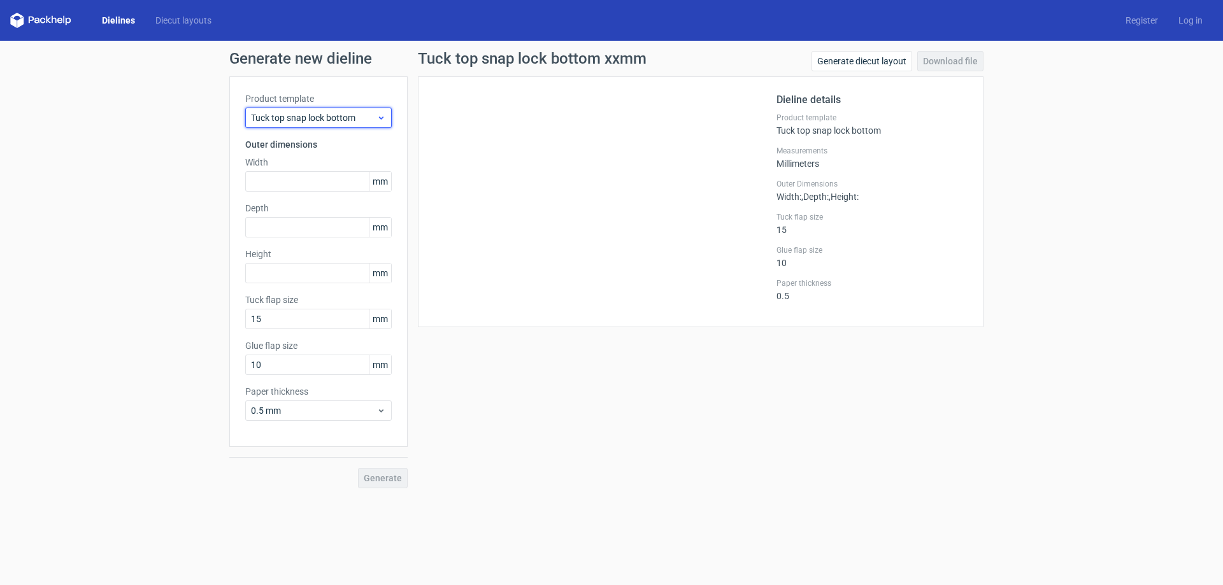
click at [322, 115] on span "Tuck top snap lock bottom" at bounding box center [314, 117] width 126 height 13
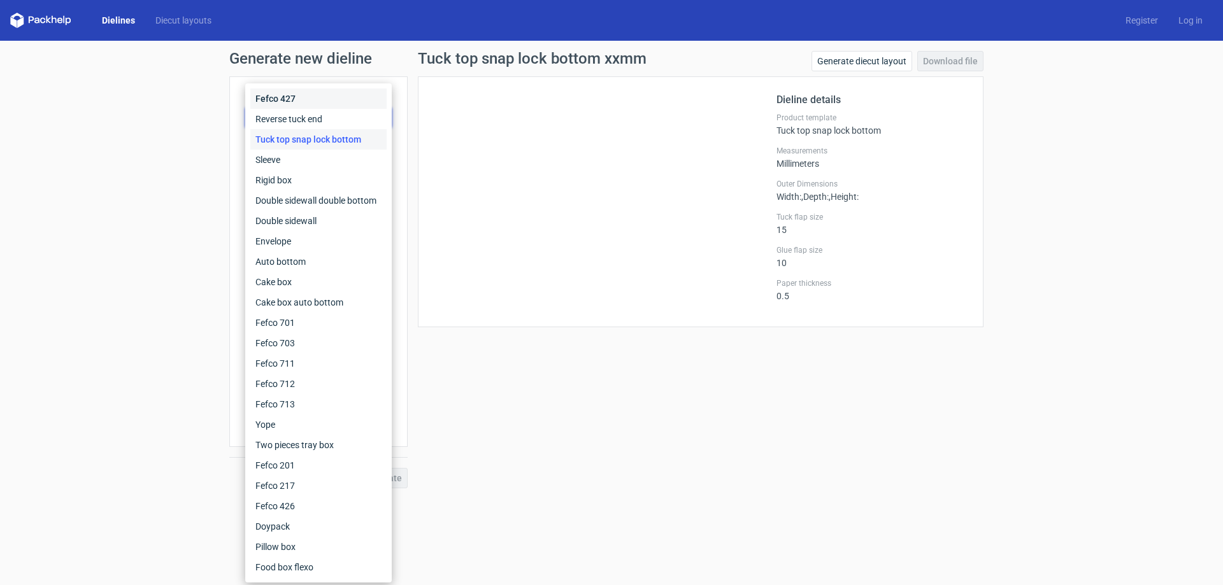
click at [326, 101] on div "Fefco 427" at bounding box center [318, 99] width 136 height 20
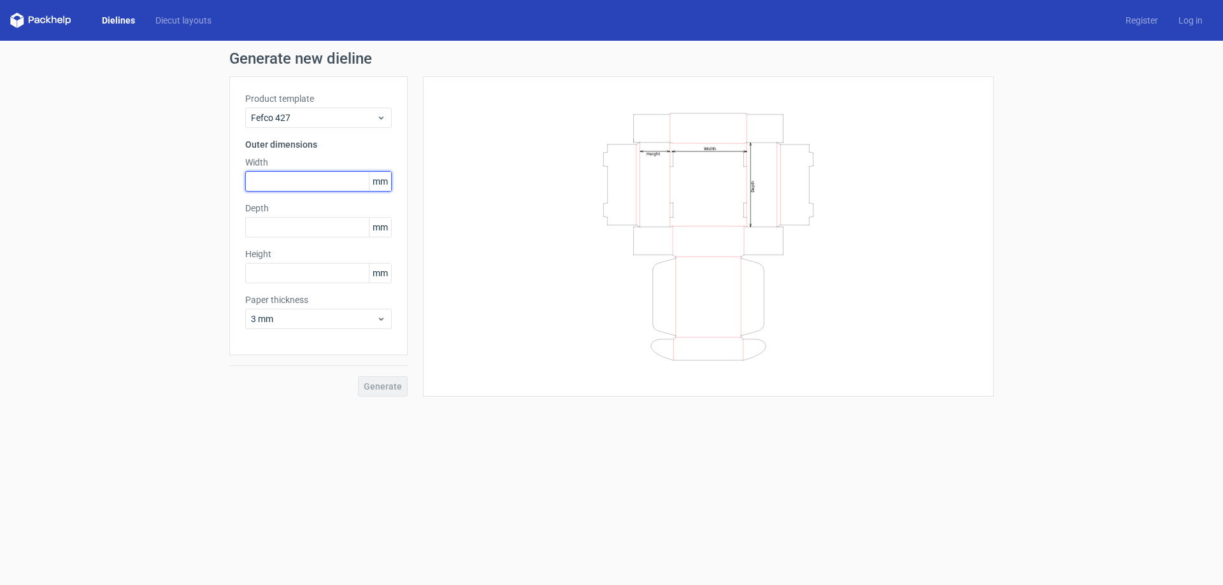
click at [287, 175] on input "text" at bounding box center [318, 181] width 147 height 20
type input "200"
type input "1470"
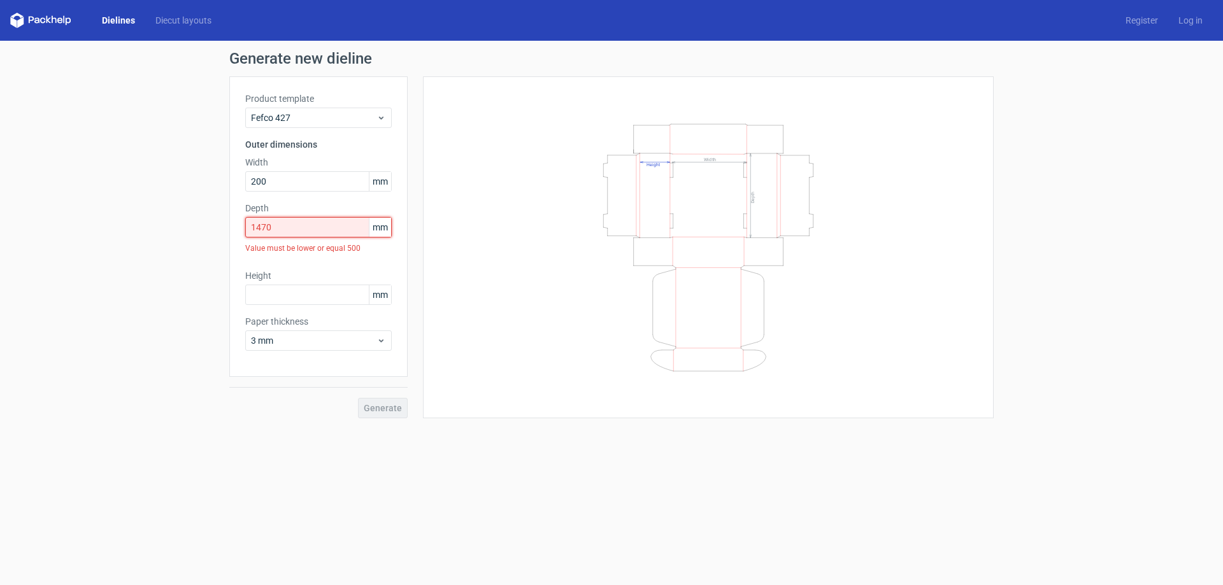
drag, startPoint x: 290, startPoint y: 236, endPoint x: -45, endPoint y: 212, distance: 336.0
click at [0, 212] on html "Dielines Diecut layouts Register Log in Generate new dieline Product template F…" at bounding box center [611, 292] width 1223 height 585
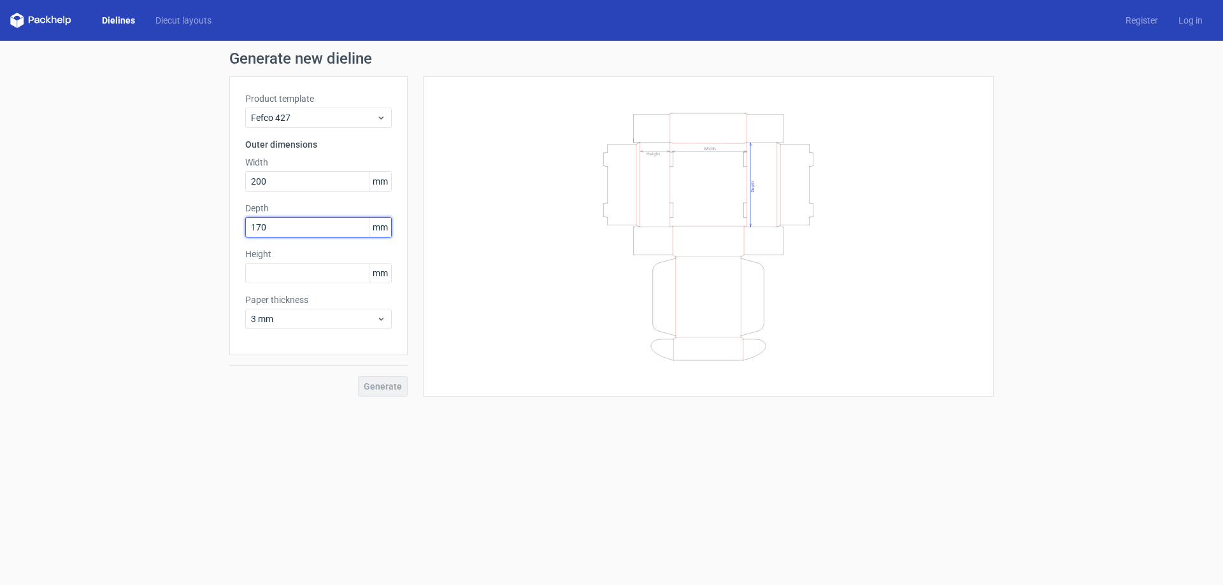
type input "170"
type input "40"
click at [341, 322] on span "3 mm" at bounding box center [314, 319] width 126 height 13
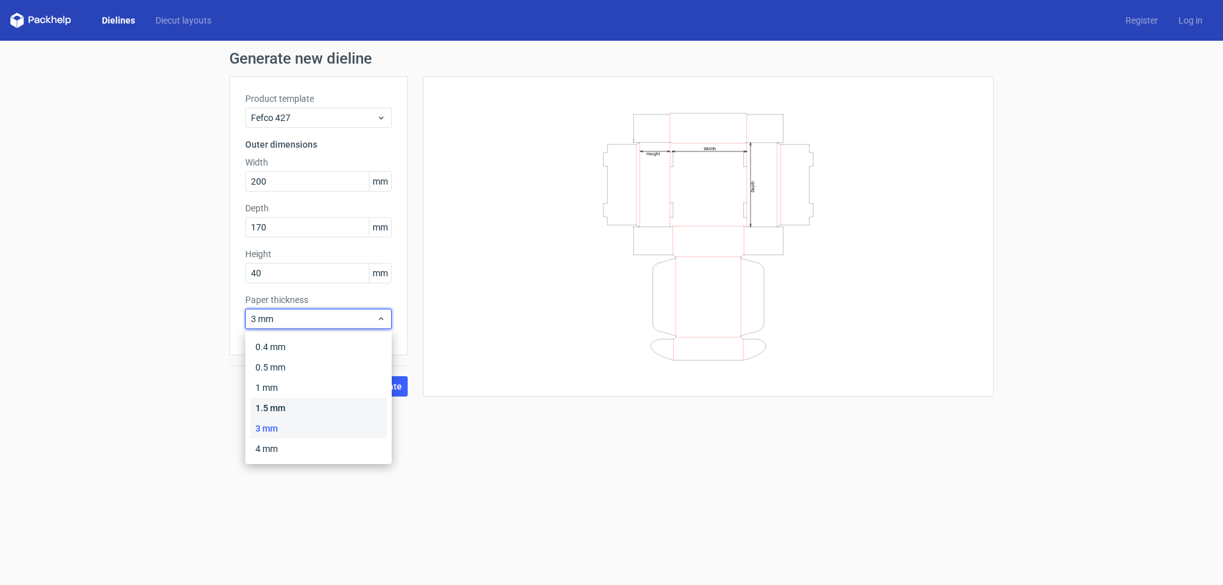
click at [276, 406] on div "1.5 mm" at bounding box center [318, 408] width 136 height 20
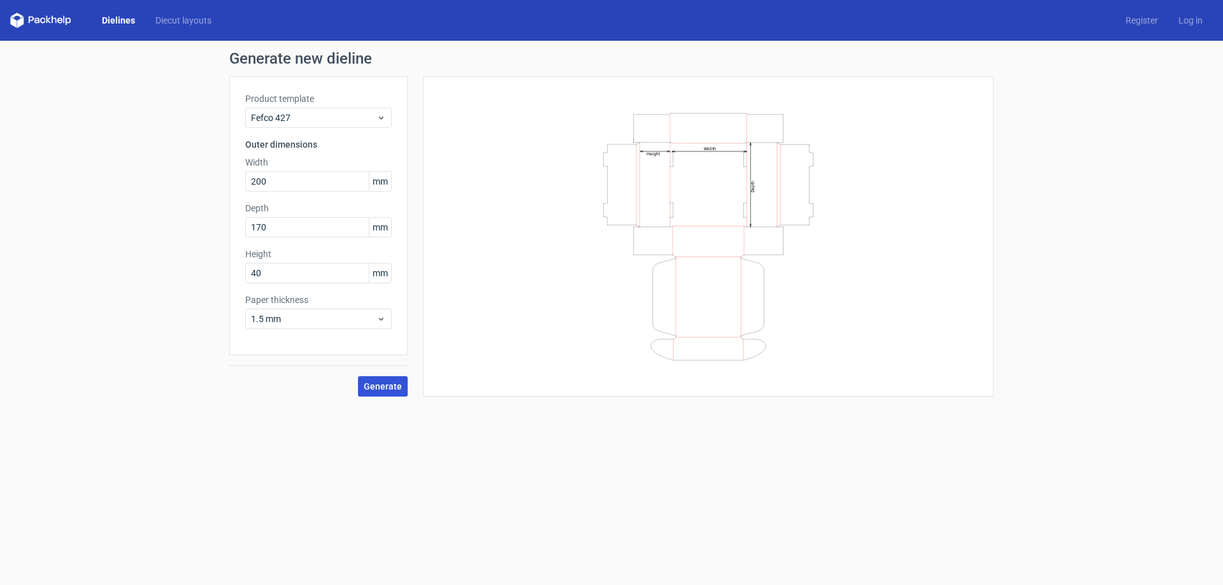
click at [389, 389] on span "Generate" at bounding box center [383, 386] width 38 height 9
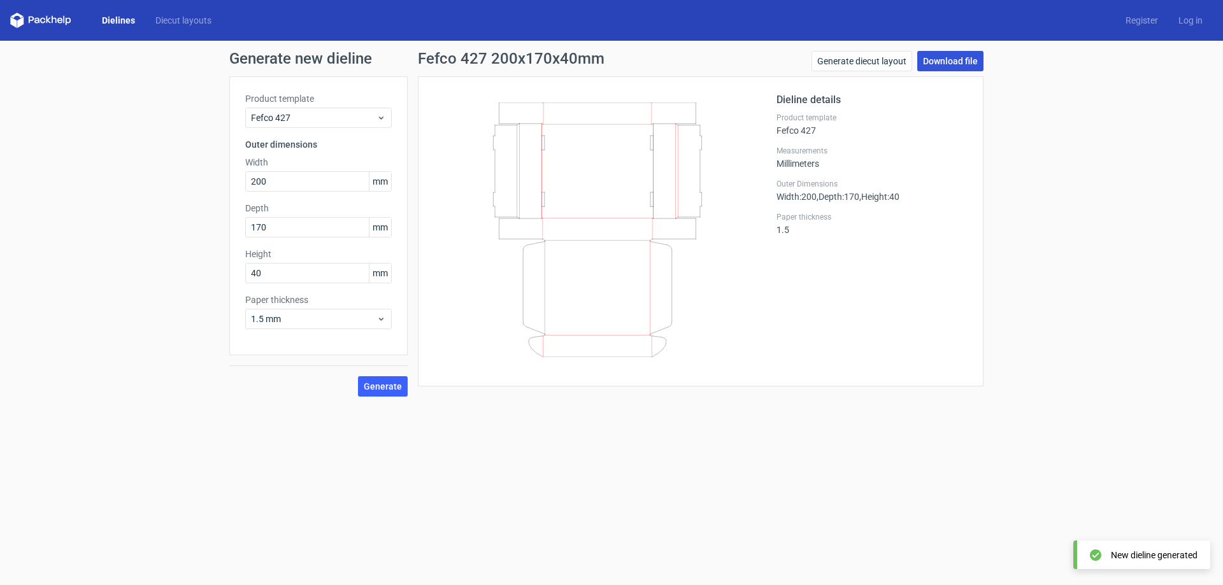
click at [938, 64] on link "Download file" at bounding box center [950, 61] width 66 height 20
